Goal: Navigation & Orientation: Understand site structure

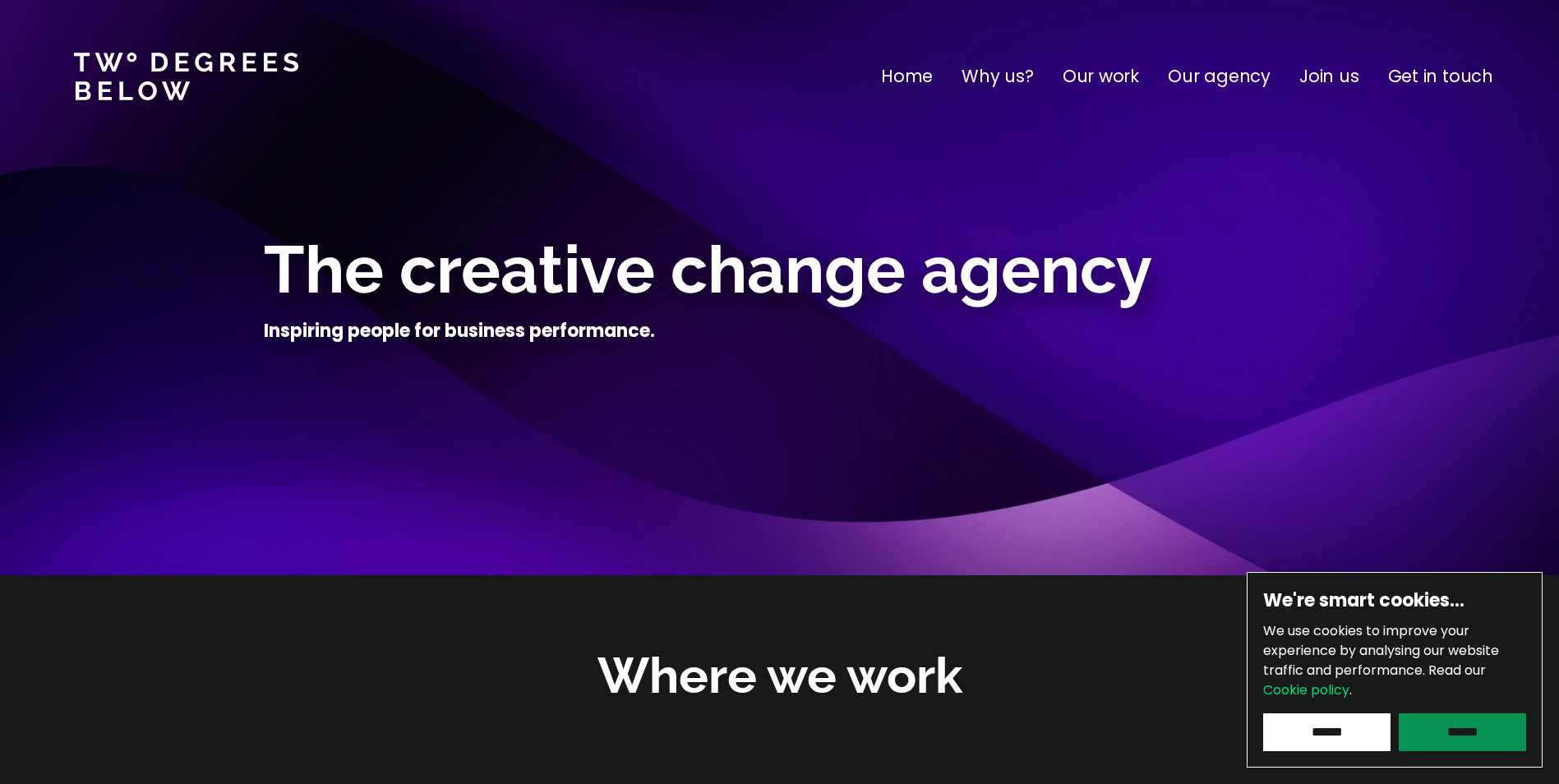
click at [1484, 729] on input "******" at bounding box center [1462, 732] width 127 height 38
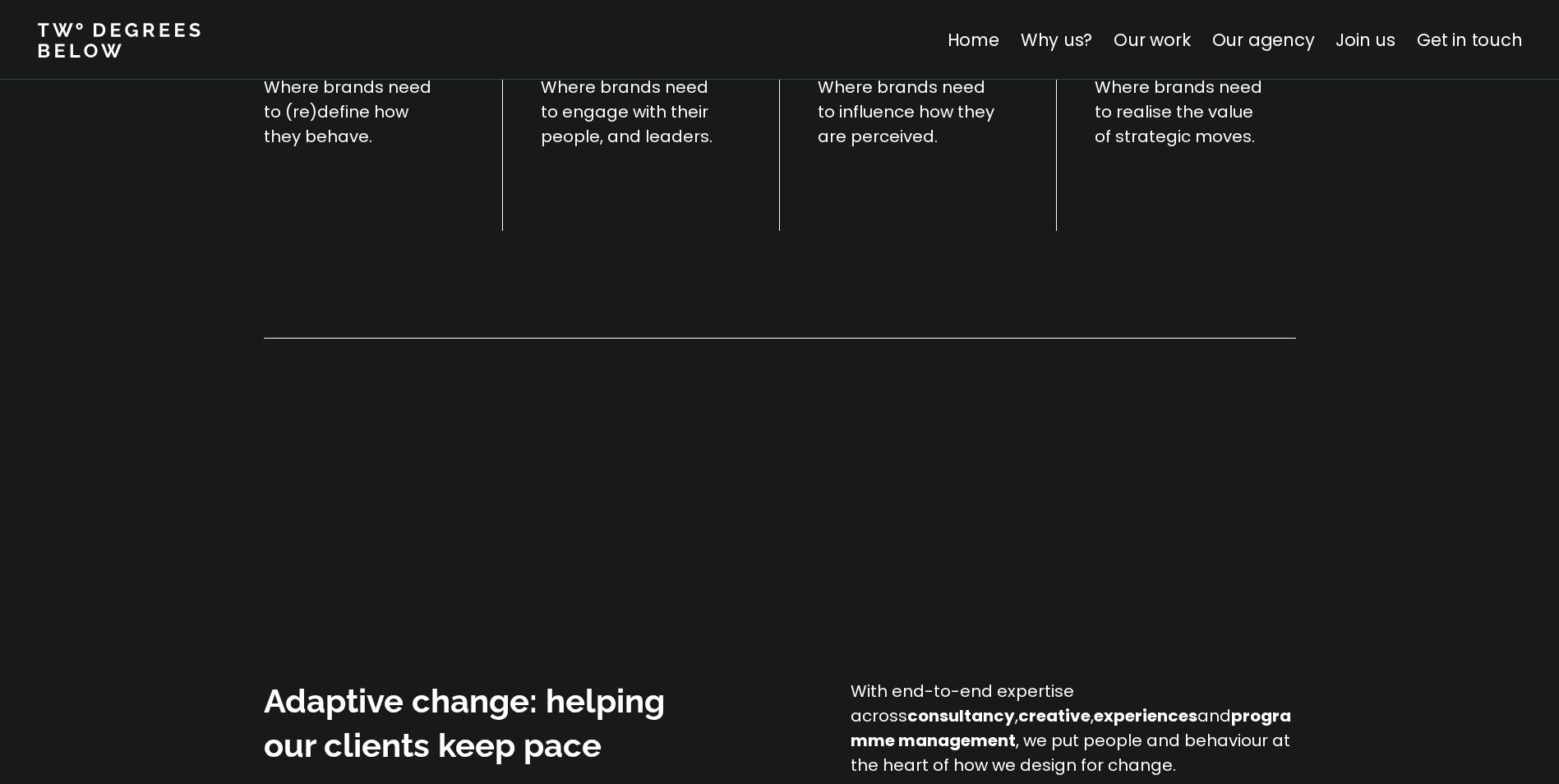
scroll to position [689, 0]
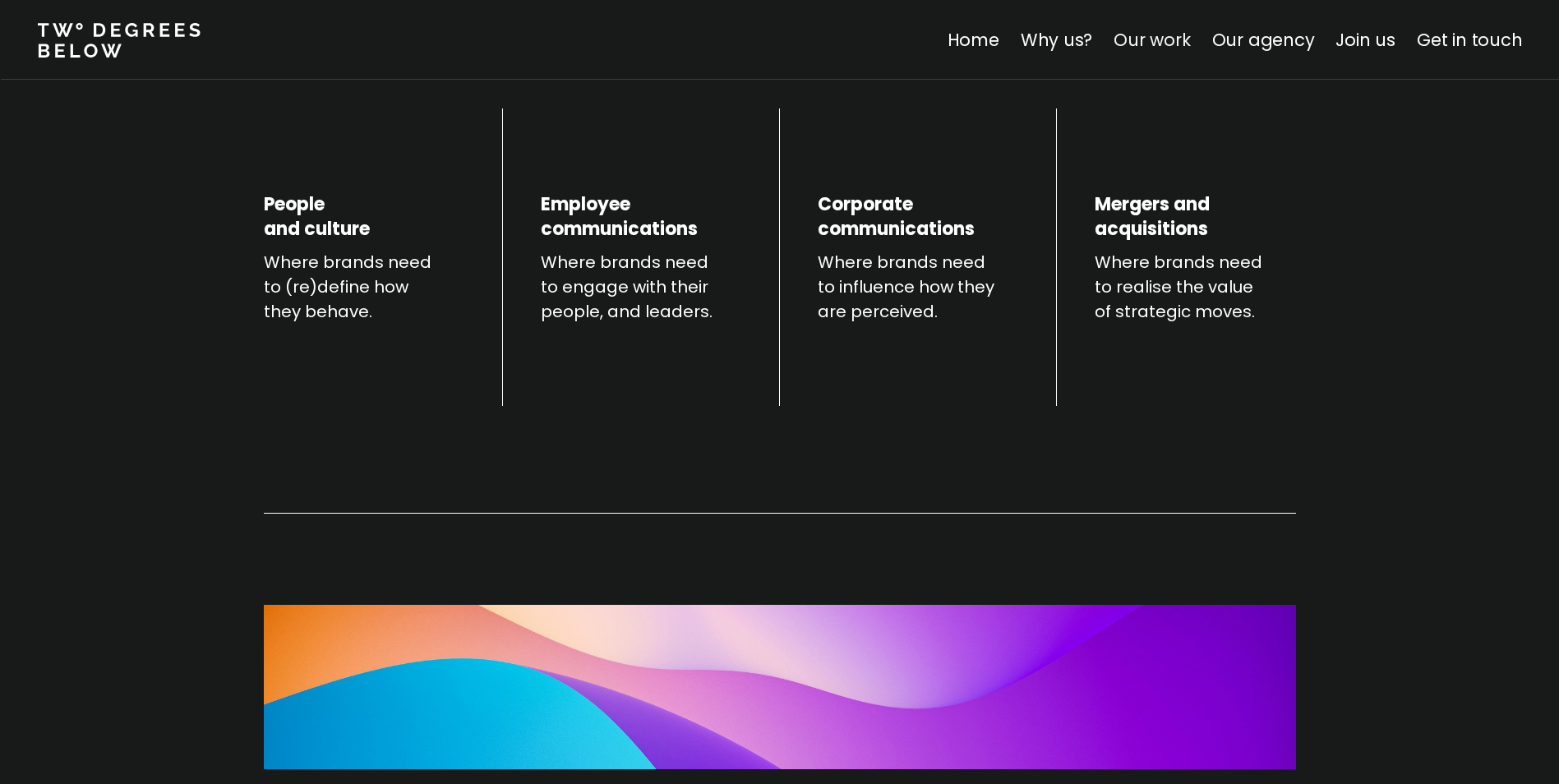
click at [1153, 41] on link "Our work" at bounding box center [1151, 40] width 77 height 24
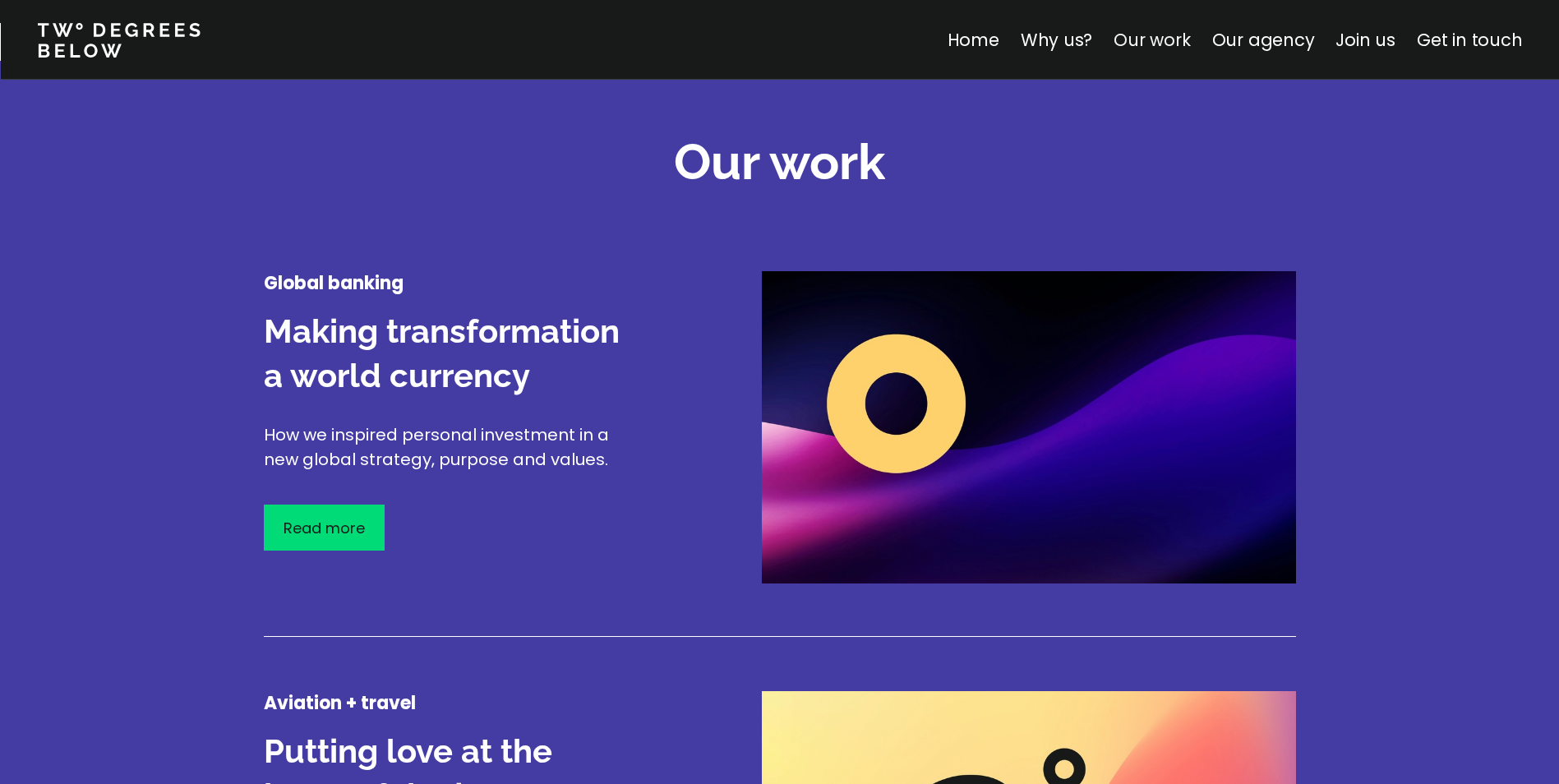
scroll to position [1925, 0]
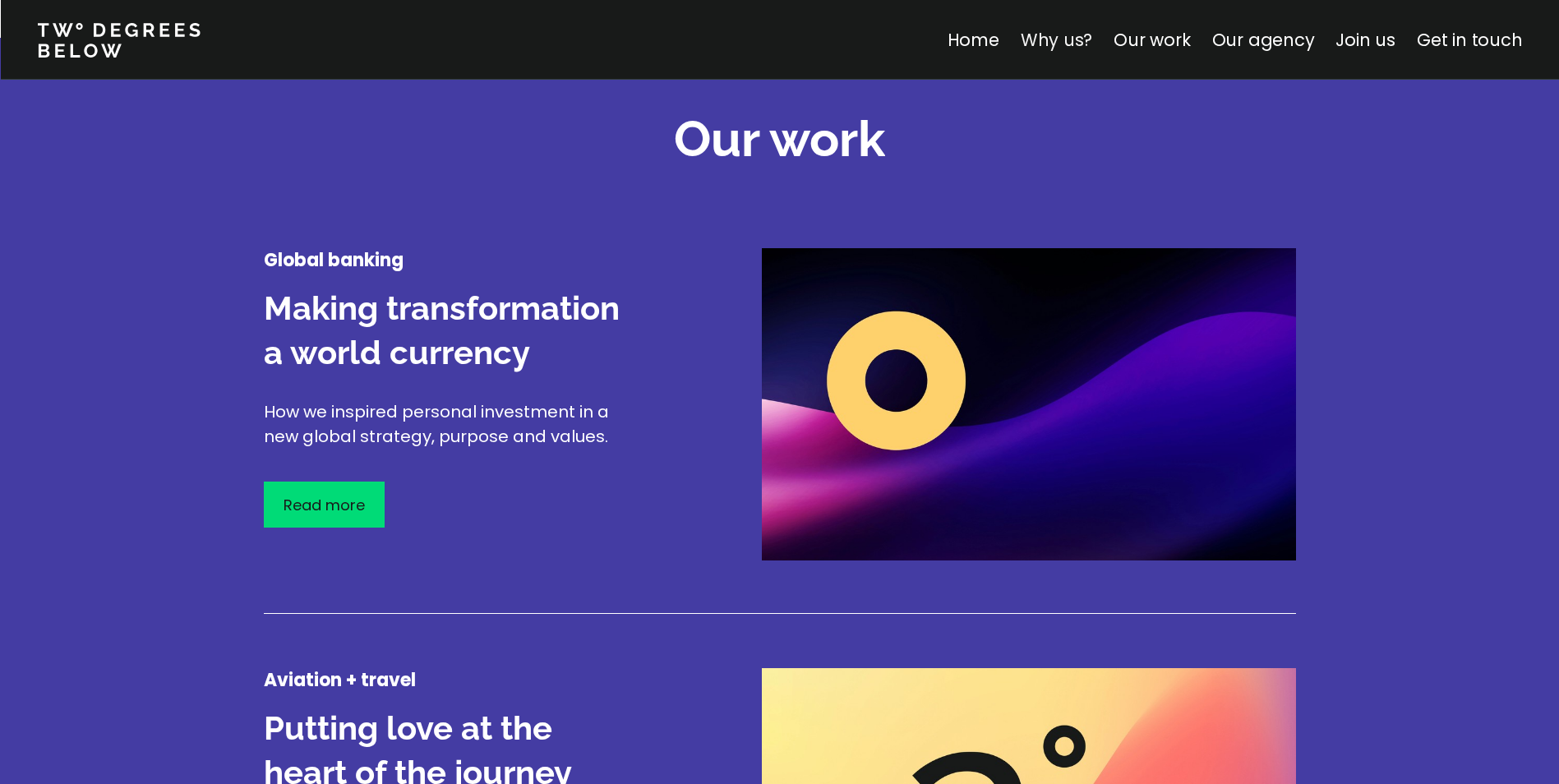
click at [1079, 43] on link "Why us?" at bounding box center [1056, 40] width 73 height 24
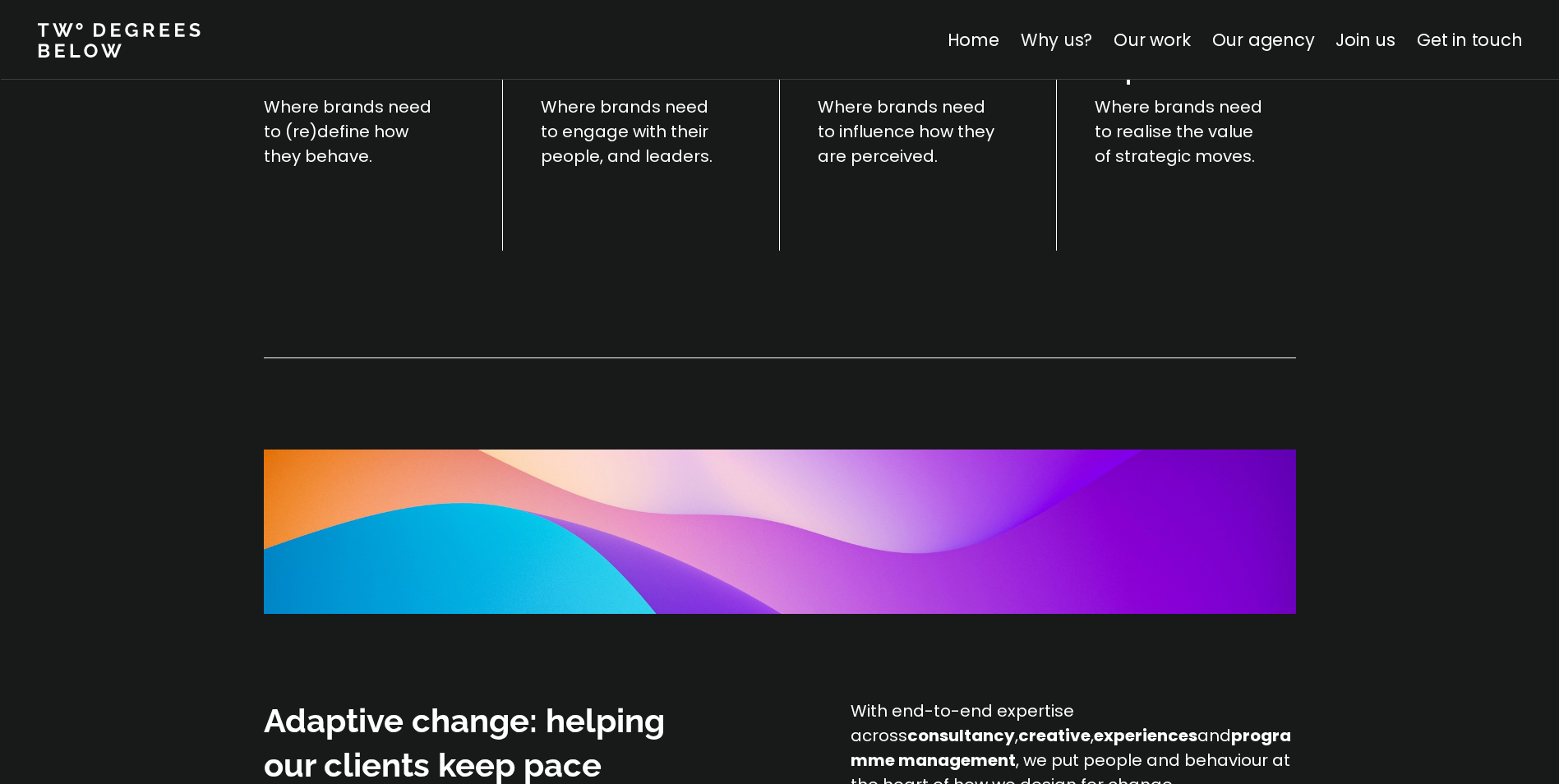
scroll to position [576, 0]
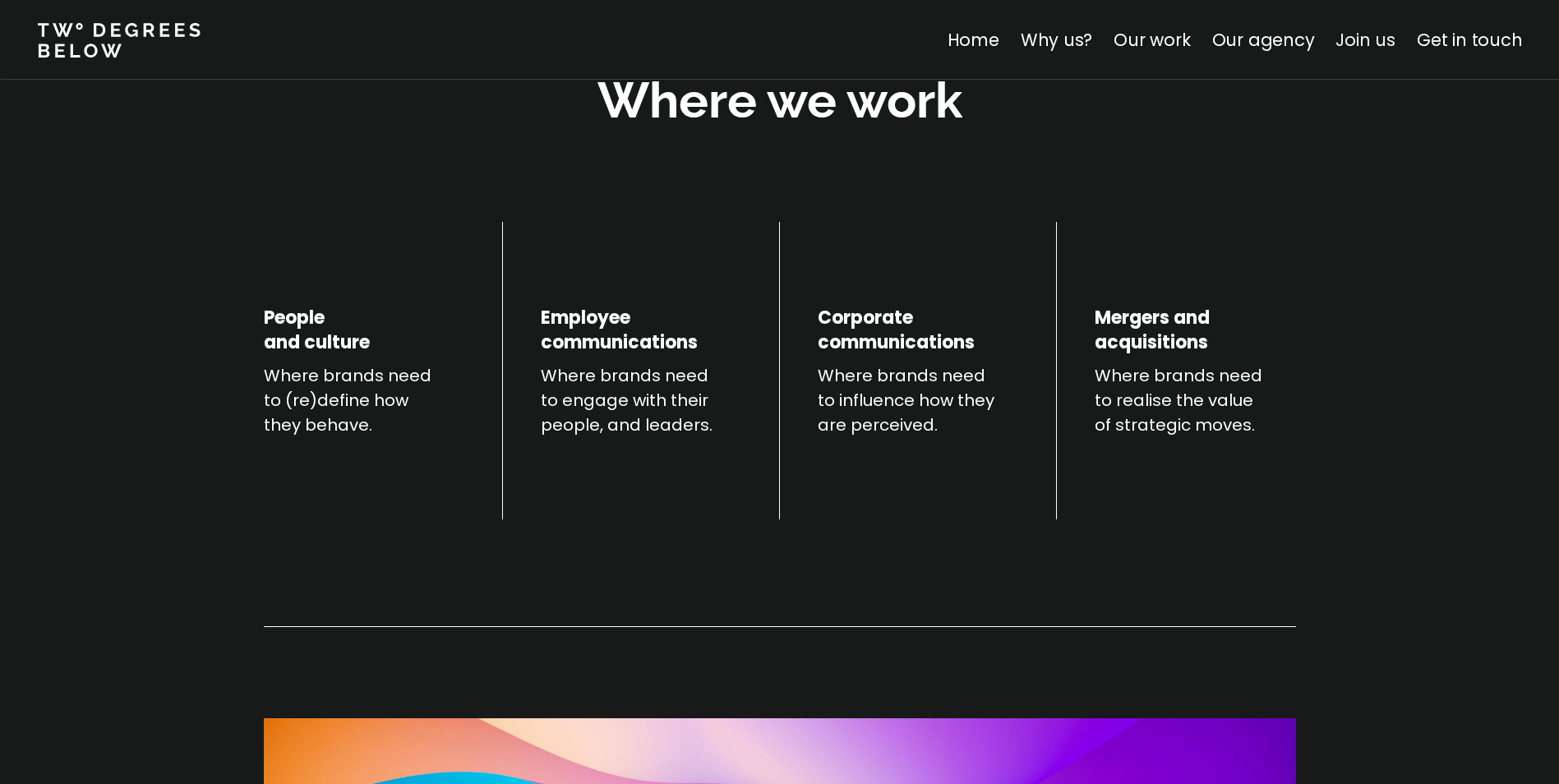
click at [1356, 36] on link "Join us" at bounding box center [1365, 40] width 60 height 24
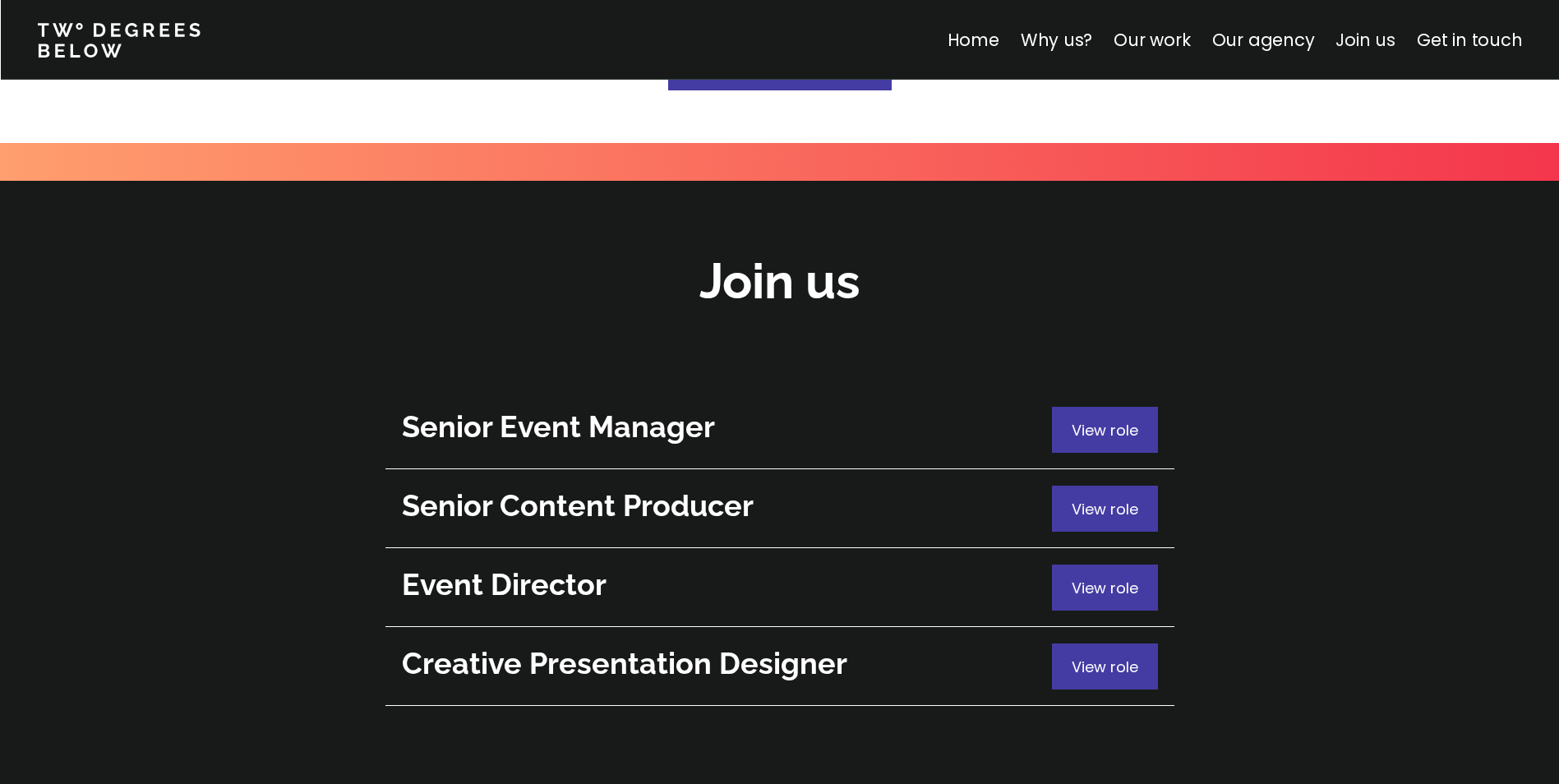
scroll to position [5831, 0]
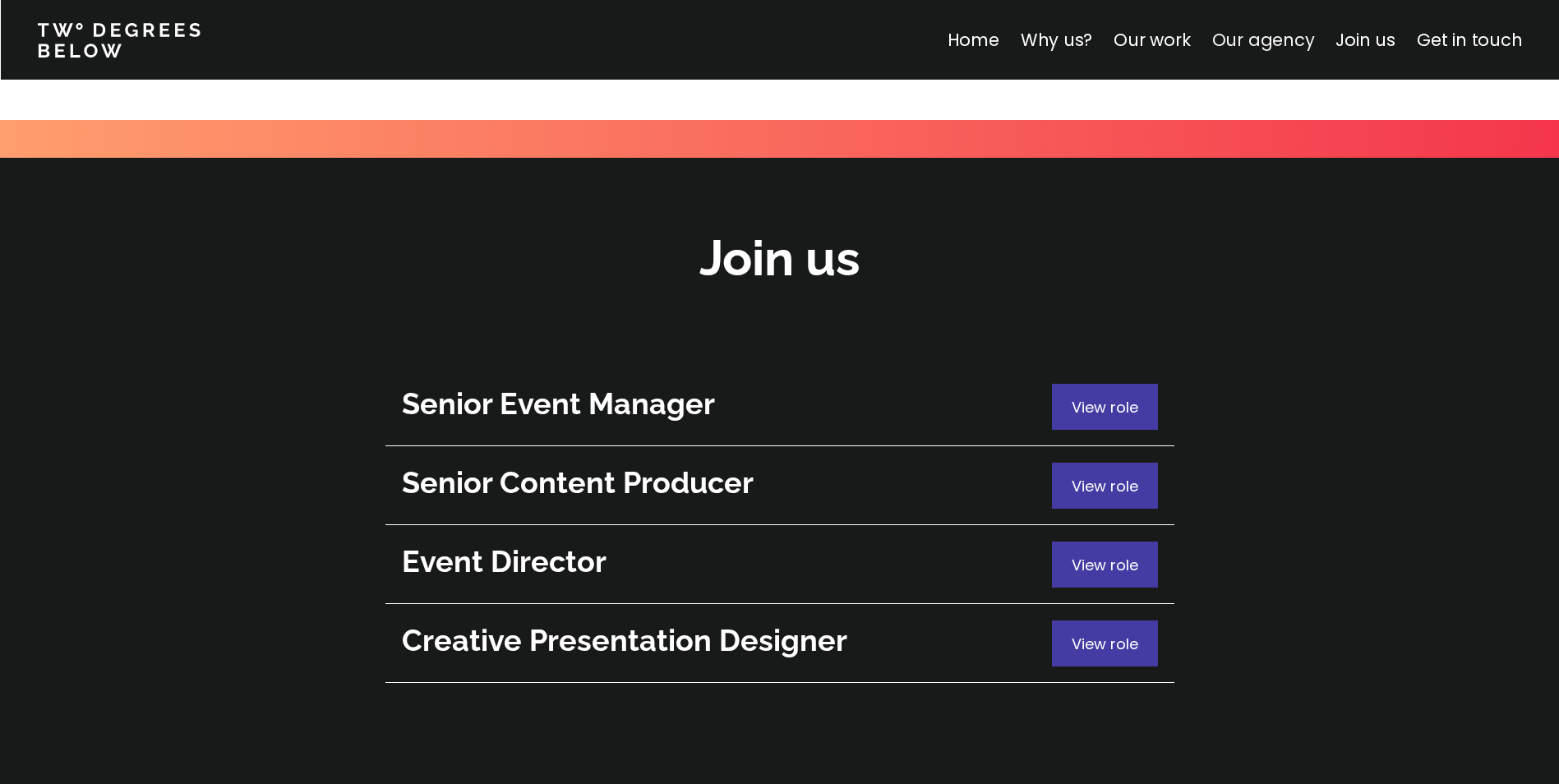
click at [1275, 46] on link "Our agency" at bounding box center [1263, 40] width 103 height 24
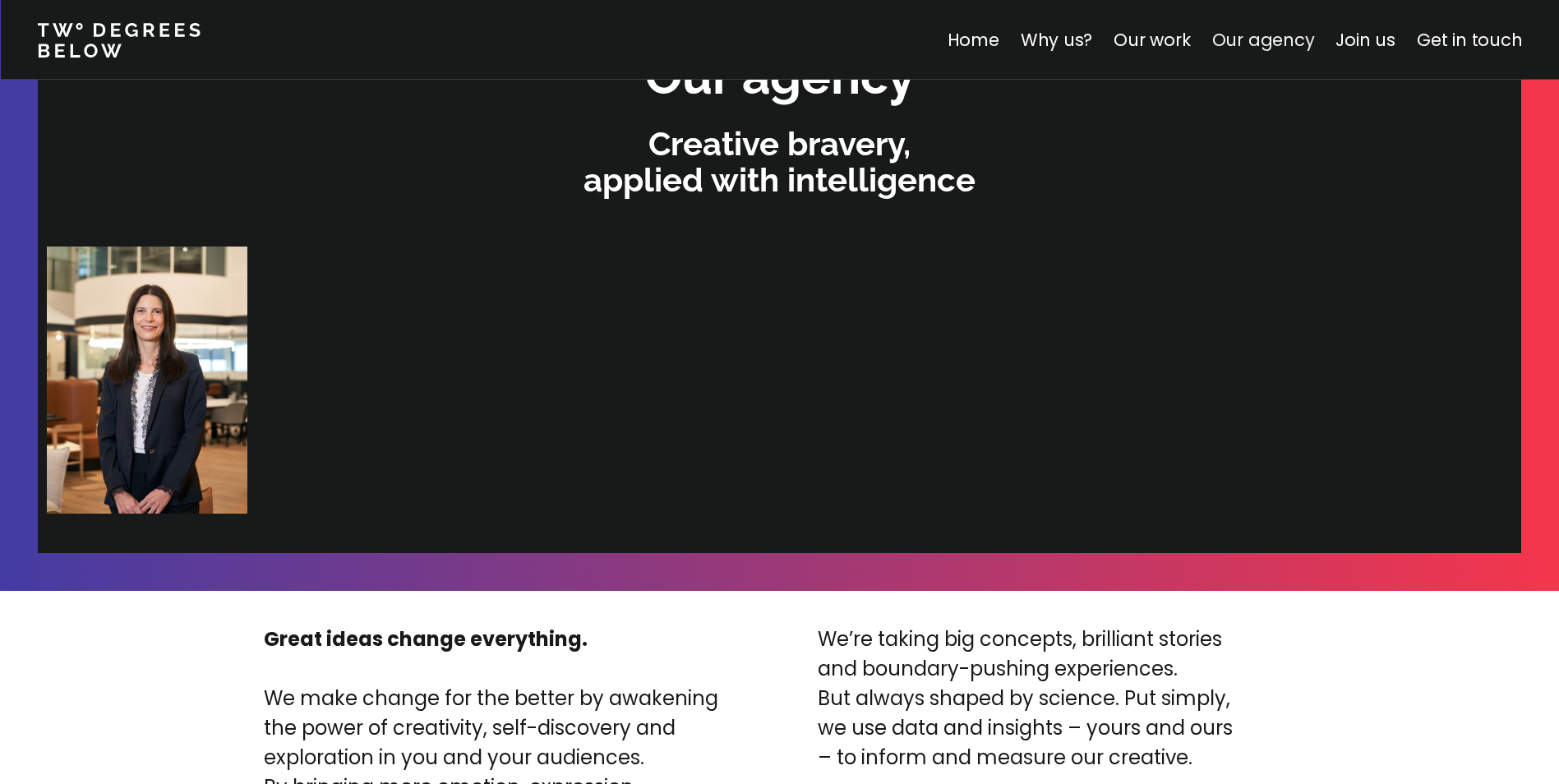
scroll to position [3490, 0]
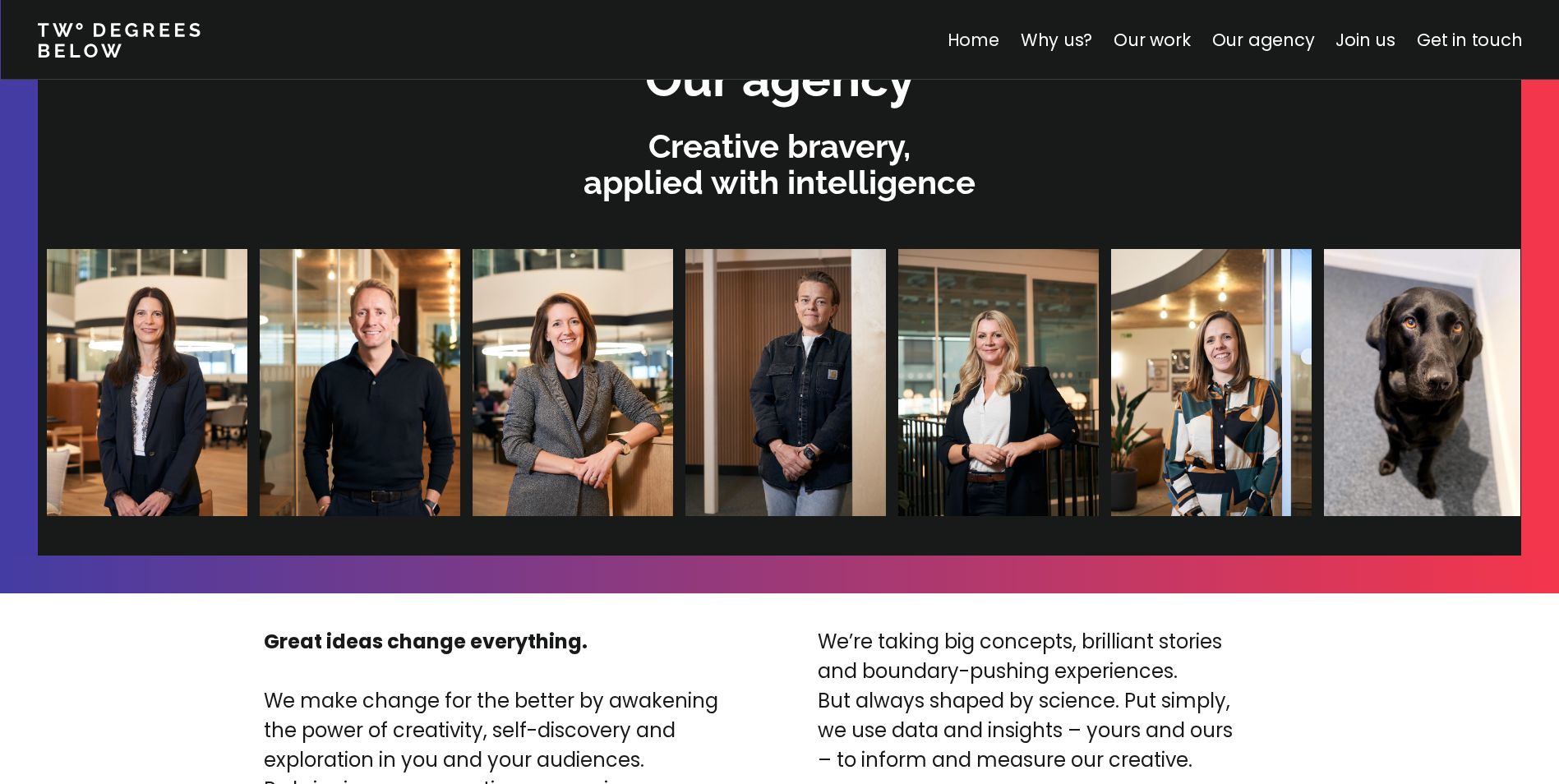
click at [981, 46] on link "Home" at bounding box center [972, 40] width 51 height 24
